Goal: Information Seeking & Learning: Learn about a topic

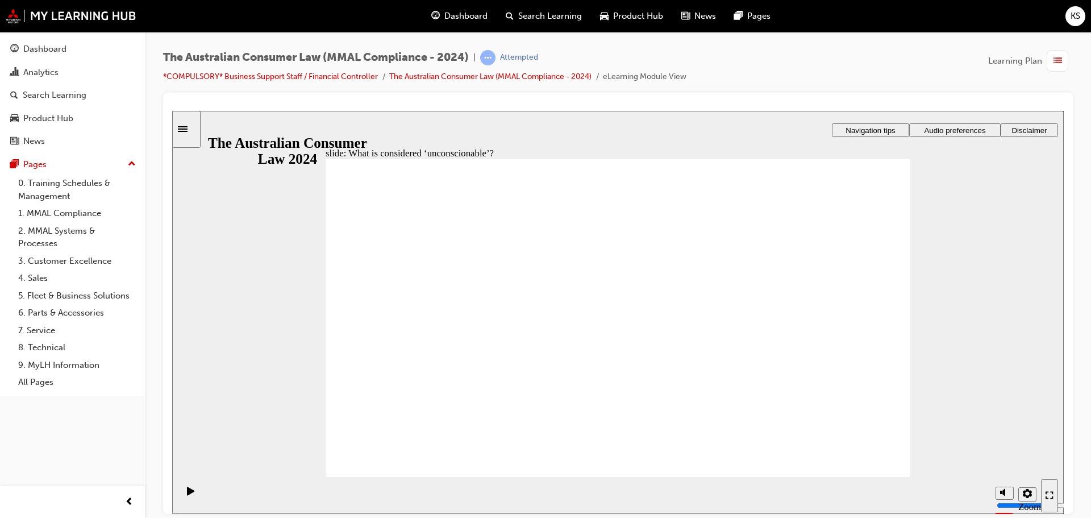
drag, startPoint x: 886, startPoint y: 255, endPoint x: 841, endPoint y: 256, distance: 44.9
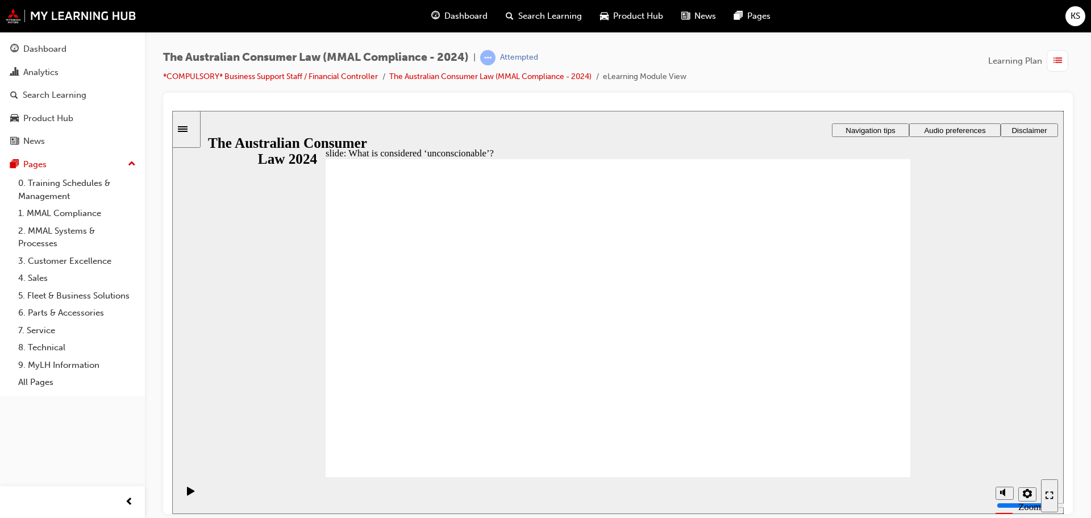
drag, startPoint x: 647, startPoint y: 283, endPoint x: 494, endPoint y: 373, distance: 177.8
drag, startPoint x: 650, startPoint y: 273, endPoint x: 491, endPoint y: 367, distance: 184.2
drag, startPoint x: 674, startPoint y: 257, endPoint x: 834, endPoint y: 353, distance: 187.3
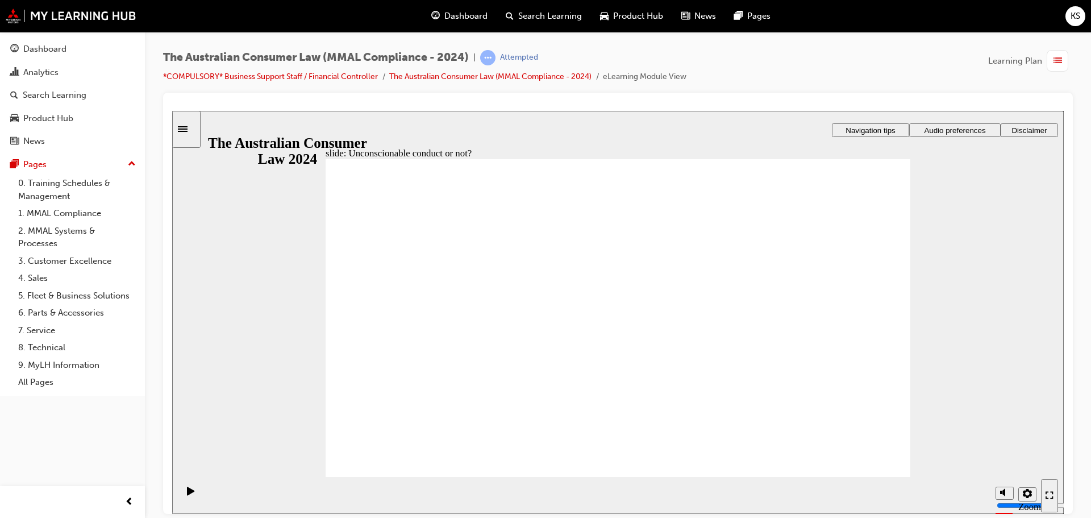
drag, startPoint x: 659, startPoint y: 276, endPoint x: 498, endPoint y: 371, distance: 186.3
drag, startPoint x: 659, startPoint y: 283, endPoint x: 472, endPoint y: 372, distance: 207.2
drag, startPoint x: 654, startPoint y: 282, endPoint x: 488, endPoint y: 378, distance: 191.5
drag, startPoint x: 627, startPoint y: 284, endPoint x: 790, endPoint y: 369, distance: 183.6
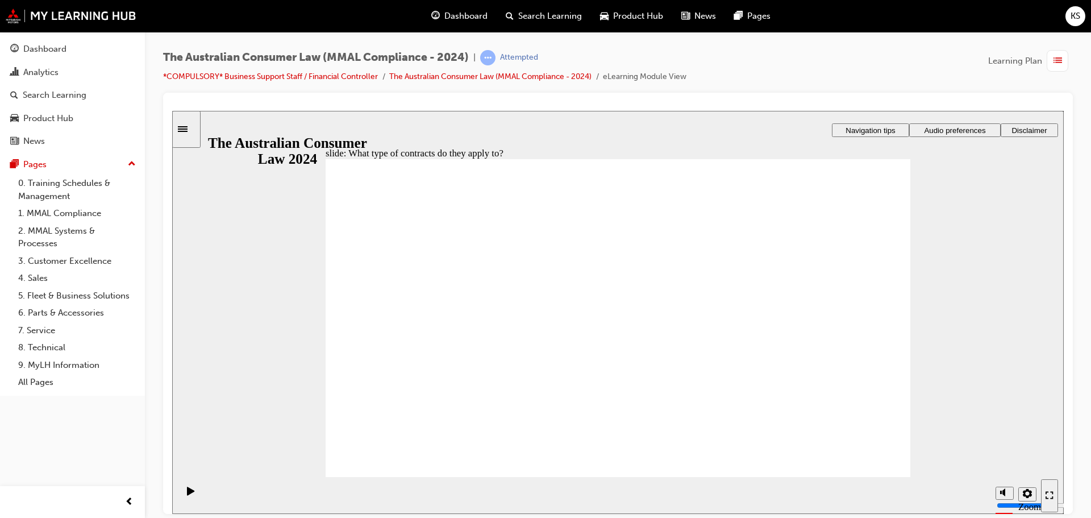
drag, startPoint x: 659, startPoint y: 255, endPoint x: 849, endPoint y: 355, distance: 214.6
drag, startPoint x: 672, startPoint y: 278, endPoint x: 487, endPoint y: 379, distance: 210.8
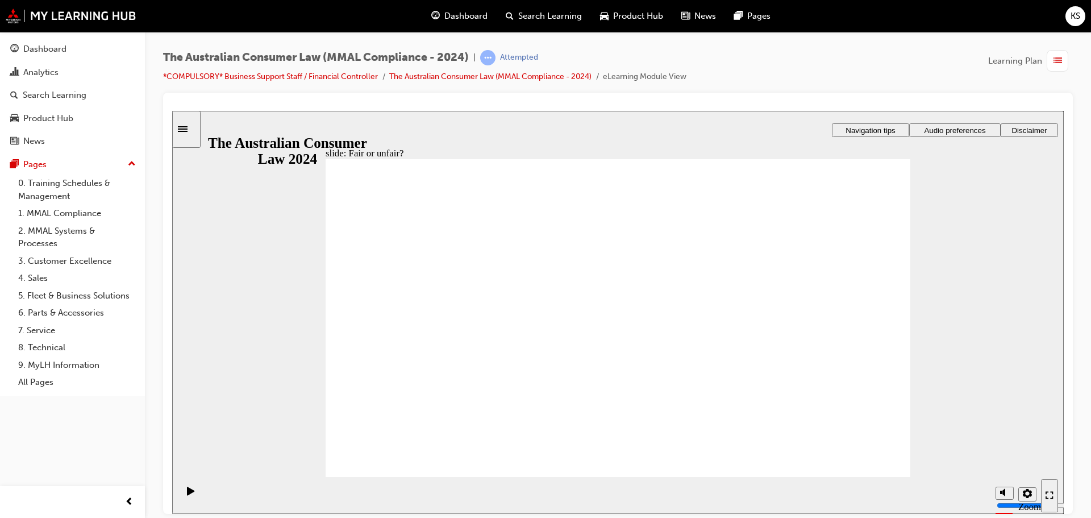
drag, startPoint x: 621, startPoint y: 286, endPoint x: 809, endPoint y: 384, distance: 212.0
drag, startPoint x: 656, startPoint y: 290, endPoint x: 850, endPoint y: 389, distance: 217.6
drag, startPoint x: 677, startPoint y: 289, endPoint x: 863, endPoint y: 393, distance: 213.8
drag, startPoint x: 674, startPoint y: 290, endPoint x: 479, endPoint y: 392, distance: 219.1
drag, startPoint x: 660, startPoint y: 286, endPoint x: 854, endPoint y: 390, distance: 220.2
